Goal: Information Seeking & Learning: Learn about a topic

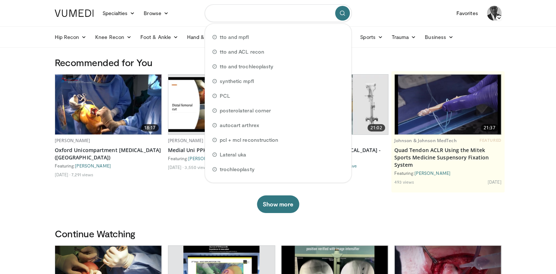
click at [231, 15] on input "Search topics, interventions" at bounding box center [278, 13] width 147 height 18
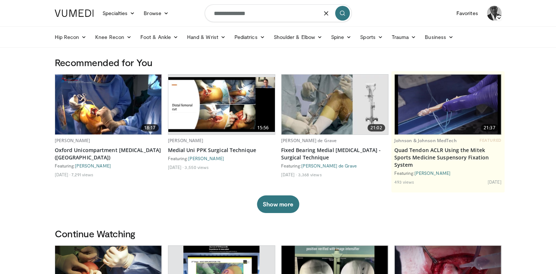
type input "**********"
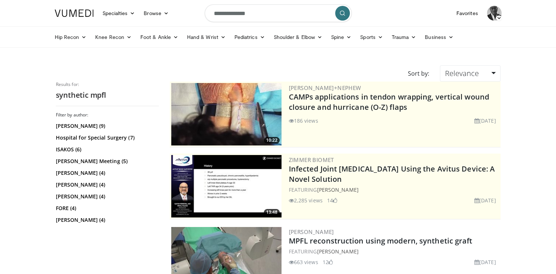
click at [534, 13] on header "Specialties Adult & Family Medicine Allergy, [MEDICAL_DATA], Immunology Anesthe…" at bounding box center [278, 24] width 556 height 48
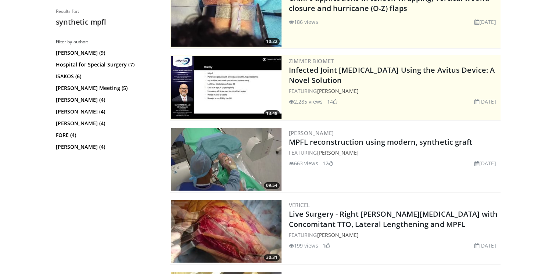
scroll to position [134, 0]
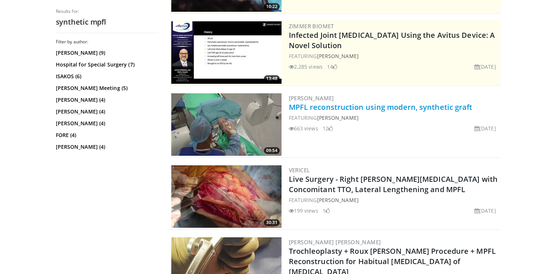
click at [317, 109] on link "MPFL reconstruction using modern, synthetic graft" at bounding box center [381, 107] width 184 height 10
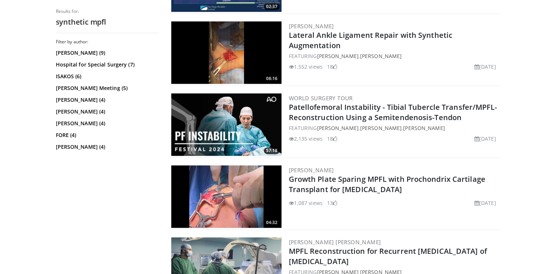
scroll to position [1068, 0]
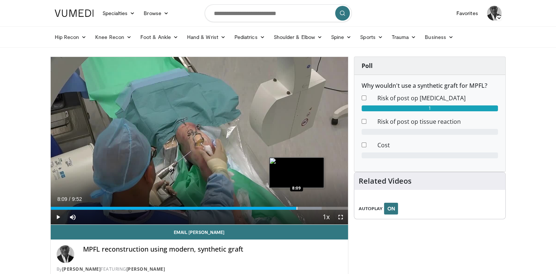
drag, startPoint x: 53, startPoint y: 208, endPoint x: 296, endPoint y: 209, distance: 243.5
click at [296, 209] on div "Loaded : 91.07% 8:09 8:09" at bounding box center [200, 208] width 298 height 3
